Goal: Task Accomplishment & Management: Complete application form

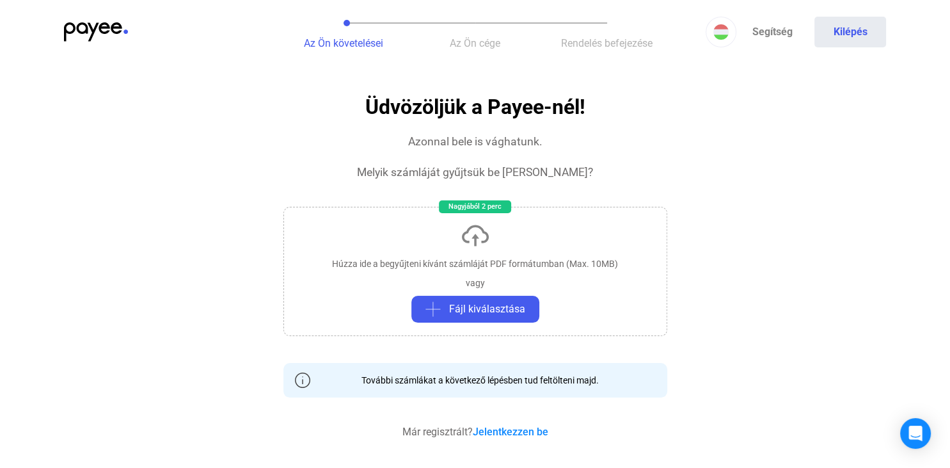
click at [95, 32] on img at bounding box center [96, 31] width 64 height 19
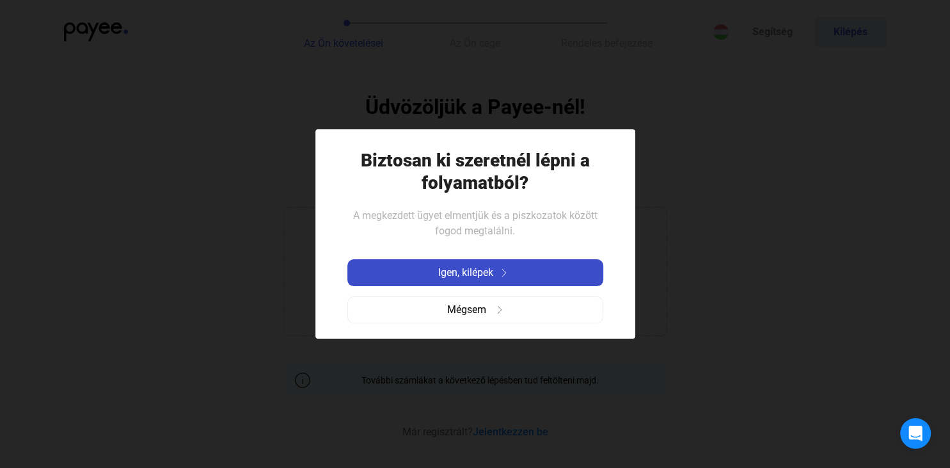
click at [440, 278] on span "Igen, kilépek" at bounding box center [465, 272] width 55 height 15
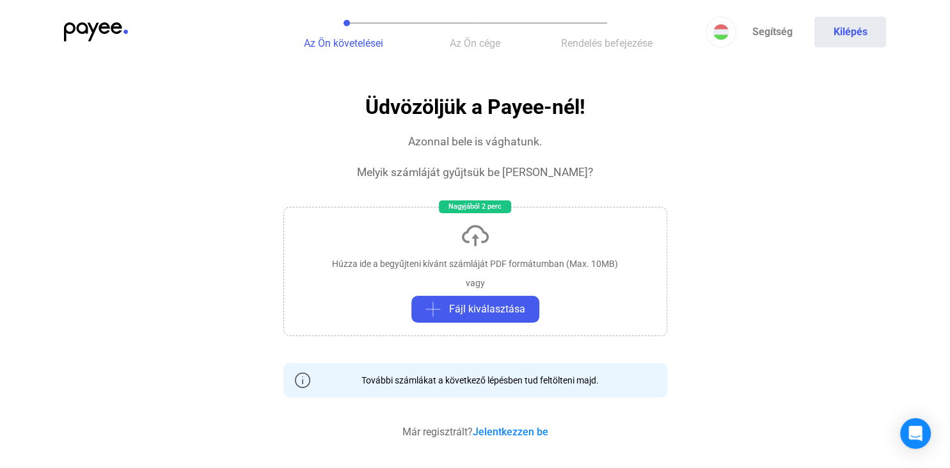
click at [352, 40] on span "Az Ön követelései" at bounding box center [343, 43] width 79 height 12
click at [324, 44] on span "Az Ön követelései" at bounding box center [343, 43] width 79 height 12
click at [114, 29] on img at bounding box center [96, 31] width 64 height 19
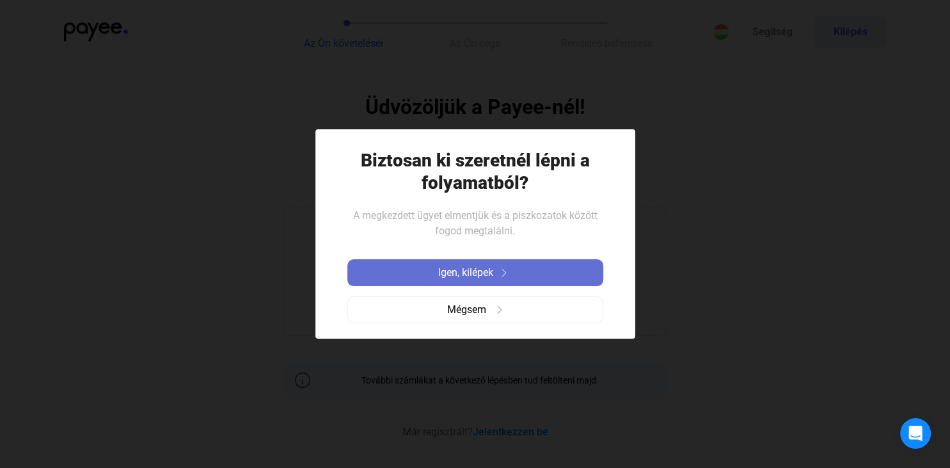
click at [478, 272] on span "Igen, kilépek" at bounding box center [465, 272] width 55 height 15
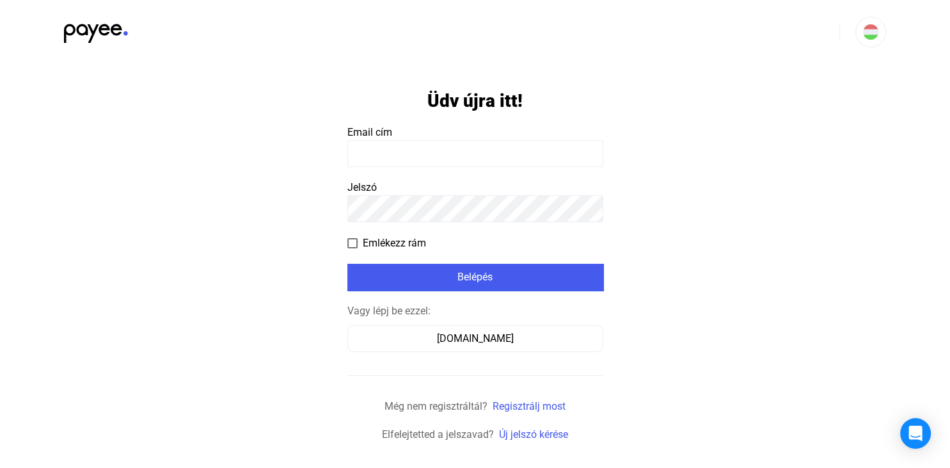
click at [487, 160] on input at bounding box center [475, 153] width 256 height 27
click at [482, 154] on input at bounding box center [475, 153] width 256 height 27
type input "**********"
drag, startPoint x: 492, startPoint y: 145, endPoint x: 283, endPoint y: 139, distance: 209.2
click at [347, 140] on input "**********" at bounding box center [475, 153] width 256 height 27
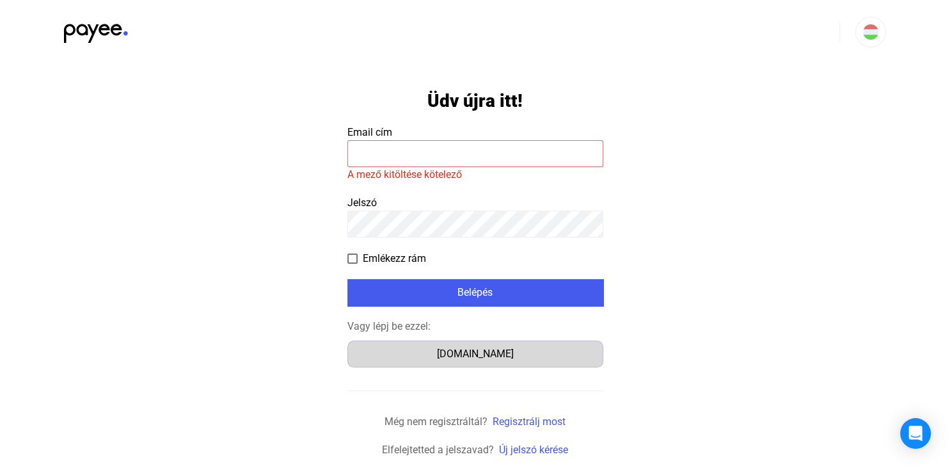
click at [482, 355] on div "Számlázz.hu" at bounding box center [475, 353] width 247 height 15
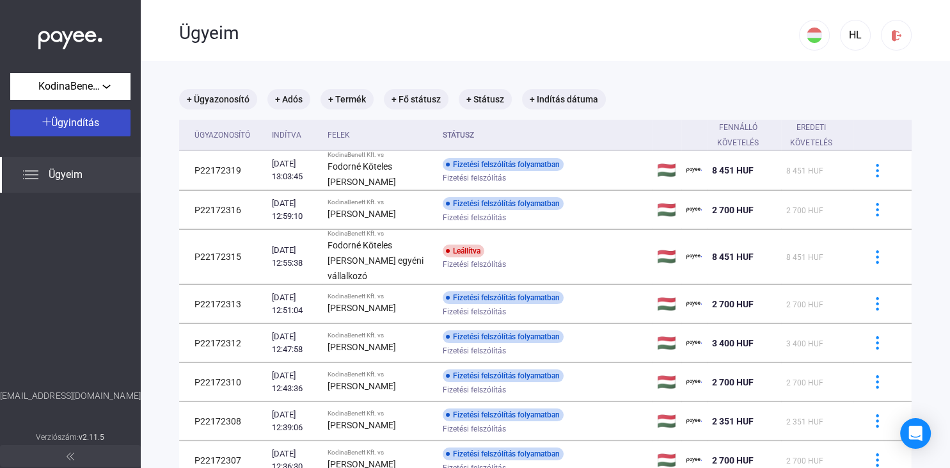
click at [79, 127] on span "Ügyindítás" at bounding box center [75, 122] width 48 height 12
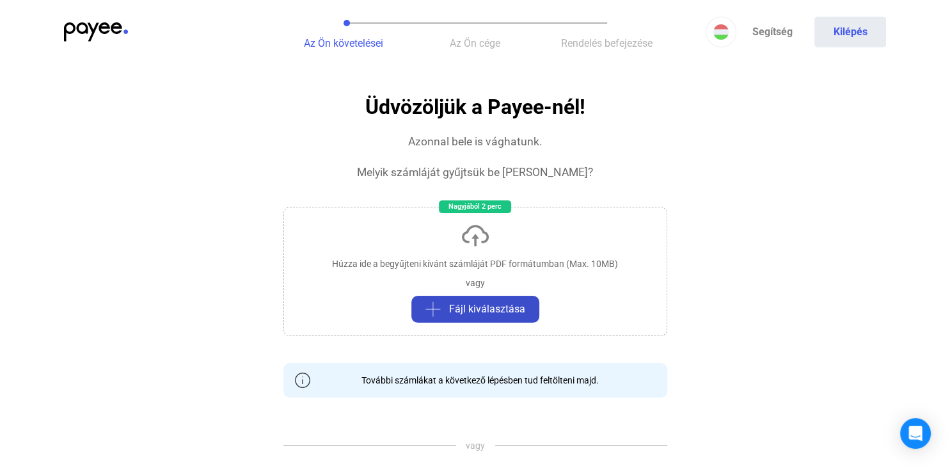
click at [480, 309] on span "Fájl kiválasztása" at bounding box center [487, 308] width 76 height 15
